Goal: Information Seeking & Learning: Learn about a topic

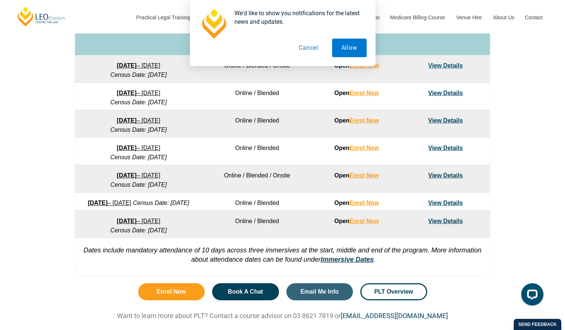
scroll to position [473, 0]
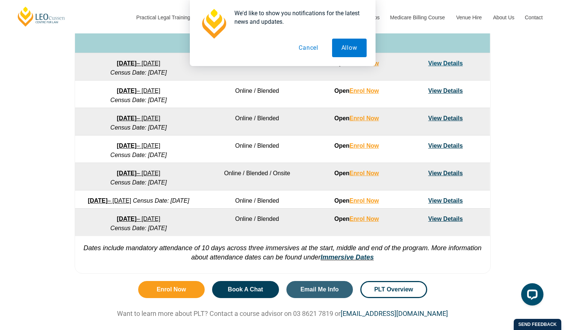
click at [452, 222] on link "View Details" at bounding box center [446, 219] width 35 height 6
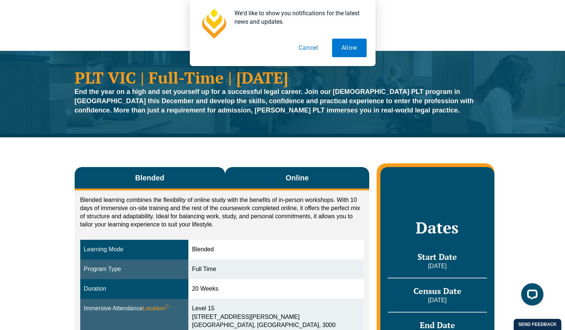
click at [307, 184] on button "Online" at bounding box center [297, 178] width 145 height 23
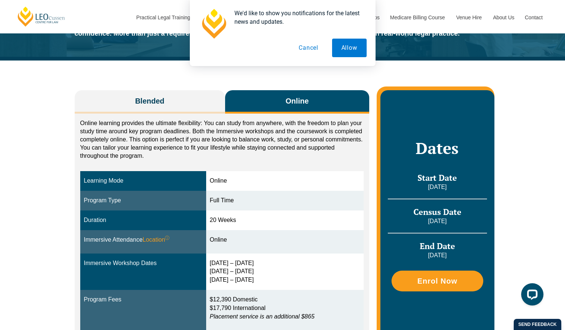
scroll to position [76, 0]
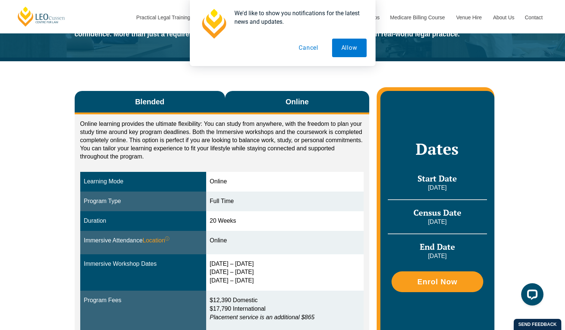
click at [159, 94] on button "Blended" at bounding box center [150, 102] width 151 height 23
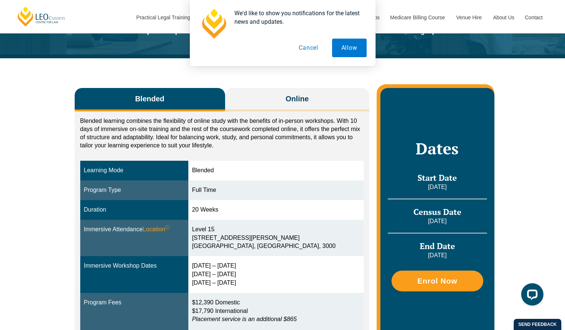
scroll to position [80, 0]
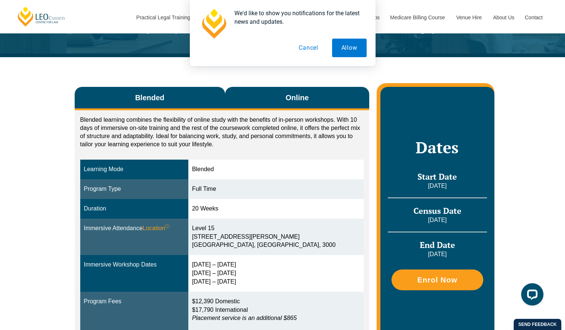
click at [279, 95] on button "Online" at bounding box center [297, 98] width 145 height 23
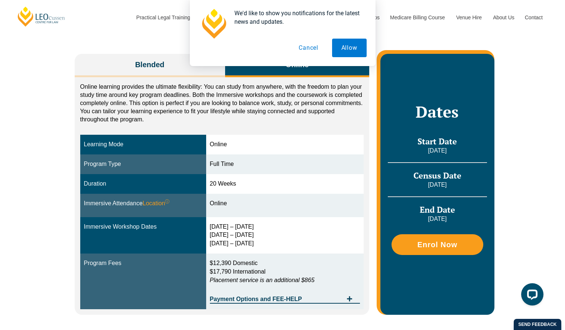
scroll to position [114, 0]
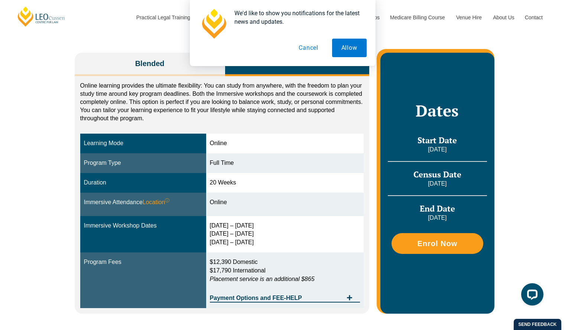
drag, startPoint x: 453, startPoint y: 216, endPoint x: 411, endPoint y: 206, distance: 43.4
click at [411, 206] on div "End Date [DATE]" at bounding box center [437, 213] width 99 height 19
click at [430, 211] on span "End Date" at bounding box center [437, 208] width 35 height 11
drag, startPoint x: 424, startPoint y: 208, endPoint x: 453, endPoint y: 217, distance: 30.7
click at [453, 217] on div "End Date [DATE]" at bounding box center [437, 213] width 99 height 19
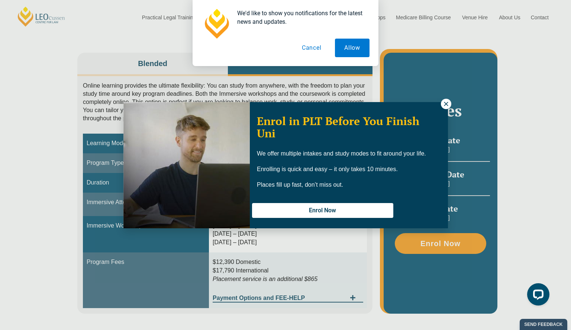
click at [445, 107] on icon at bounding box center [446, 104] width 7 height 7
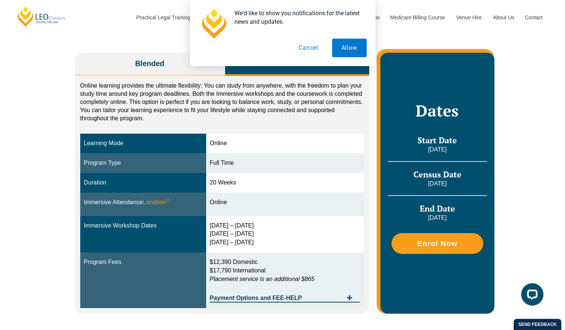
click at [19, 282] on div "Blended Online Blended learning combines the flexibility of online study with t…" at bounding box center [282, 179] width 565 height 313
click at [310, 49] on button "Cancel" at bounding box center [309, 48] width 38 height 19
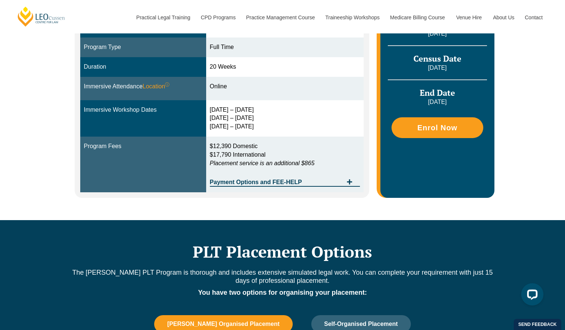
scroll to position [231, 0]
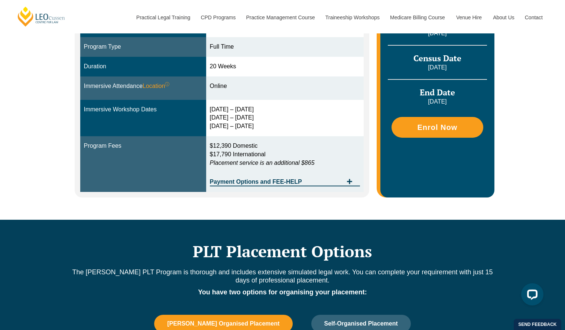
drag, startPoint x: 260, startPoint y: 144, endPoint x: 208, endPoint y: 147, distance: 52.5
click at [208, 147] on tr "Program Fees $12,390 Domestic $17,790 International Placement service is an add…" at bounding box center [222, 164] width 284 height 56
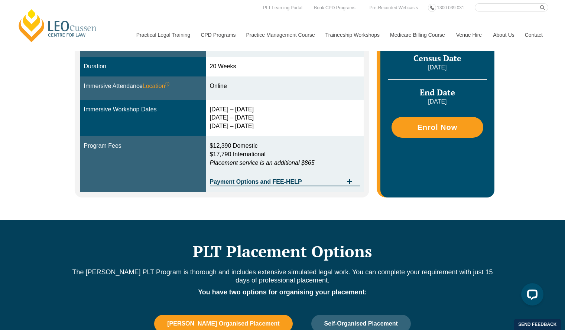
click at [55, 197] on div "Blended Online Blended learning combines the flexibility of online study with t…" at bounding box center [282, 63] width 565 height 313
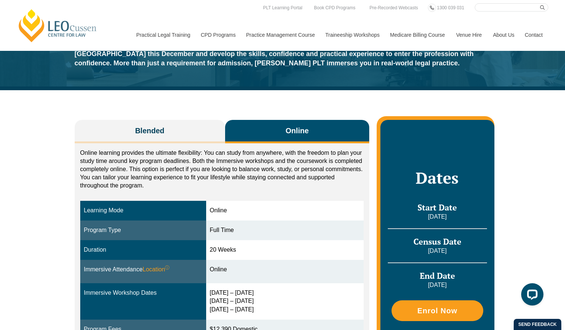
scroll to position [0, 0]
